Goal: Check status: Check status

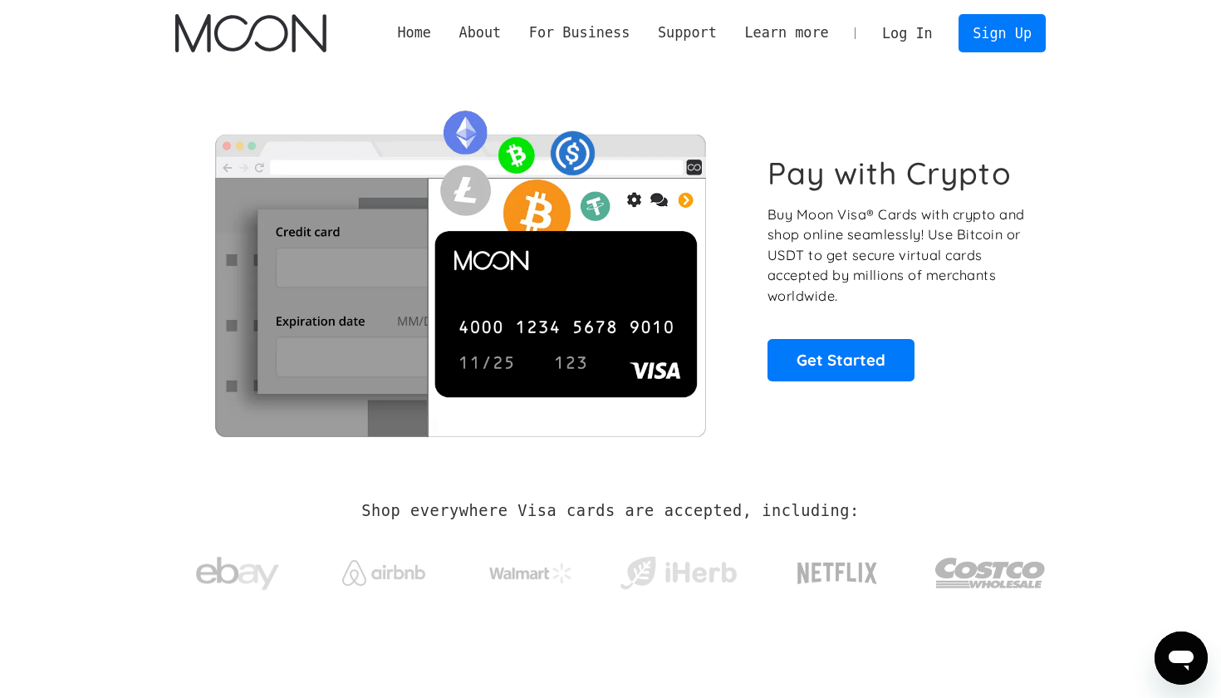
click at [934, 31] on link "Log In" at bounding box center [907, 33] width 78 height 37
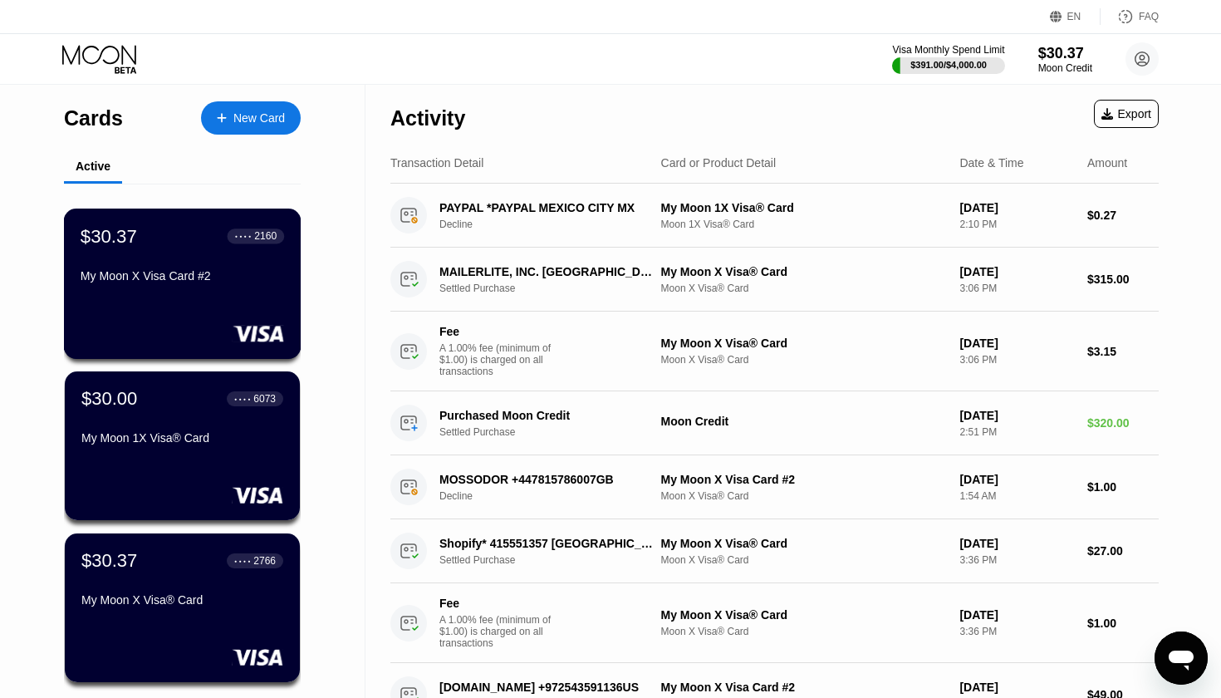
click at [237, 260] on div "$30.37 ● ● ● ● 2160 My Moon X Visa Card #2" at bounding box center [183, 257] width 204 height 64
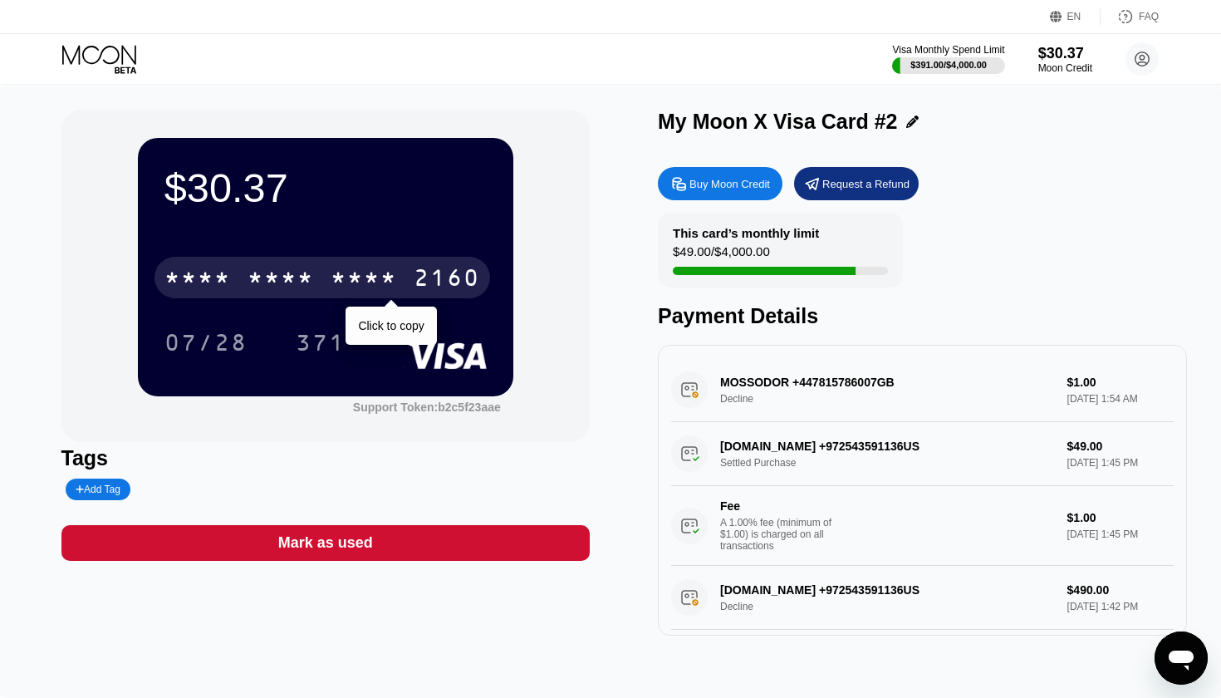
click at [431, 273] on div "2160" at bounding box center [447, 280] width 66 height 27
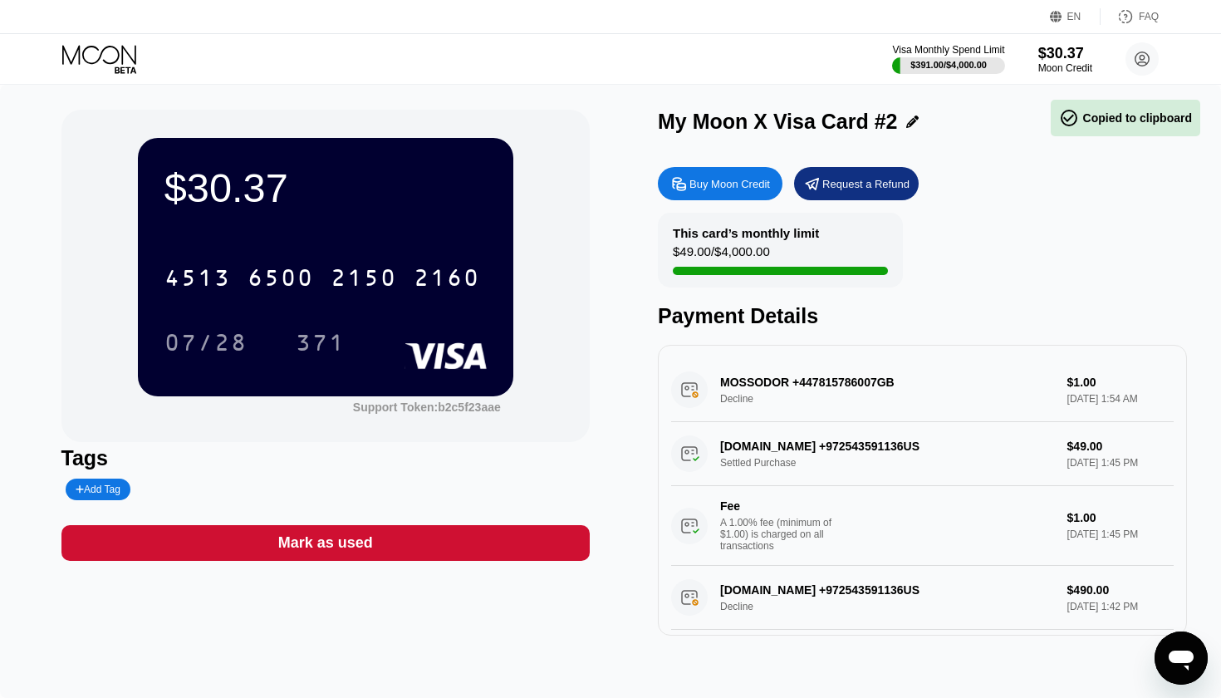
click at [1074, 3] on div "EN Language Select an item Save FAQ" at bounding box center [610, 17] width 1221 height 34
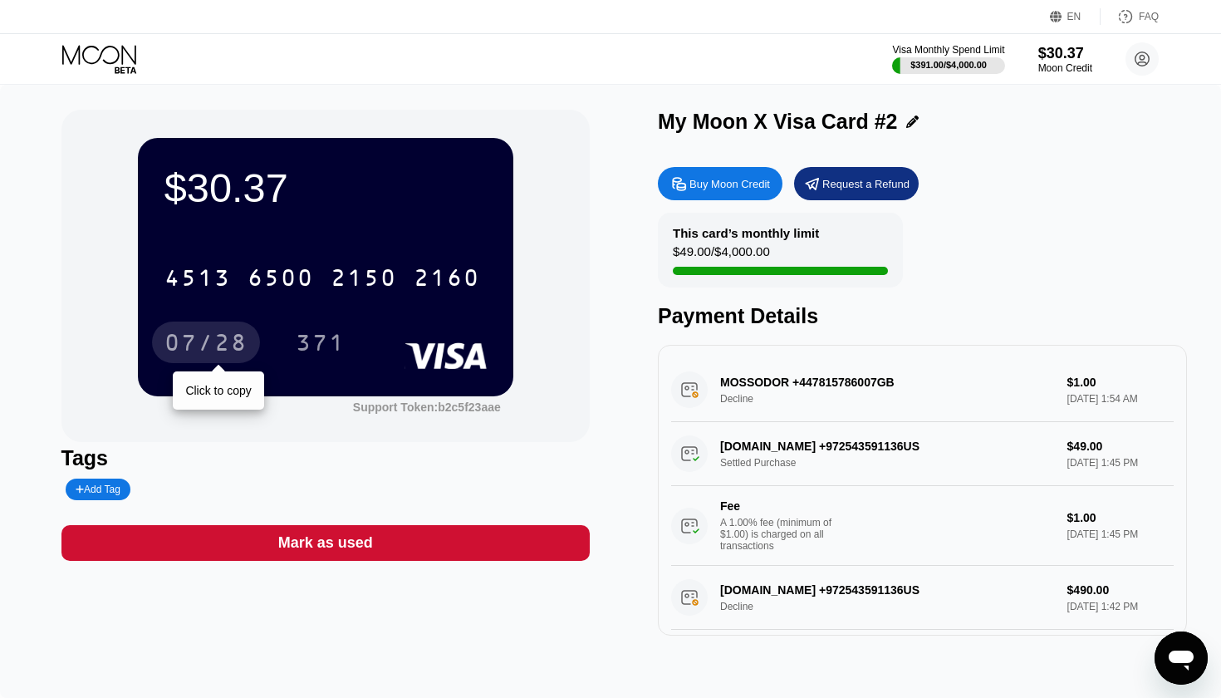
click at [238, 337] on div "07/28" at bounding box center [206, 345] width 83 height 27
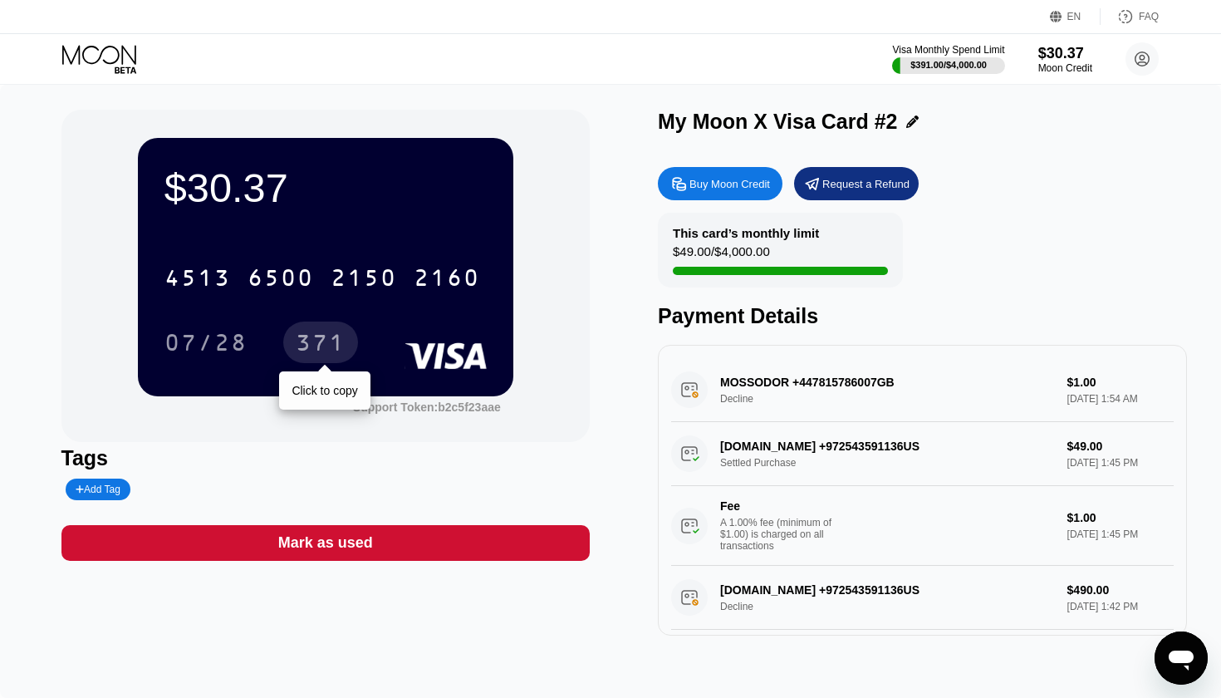
click at [326, 338] on div "371" at bounding box center [321, 345] width 50 height 27
